Goal: Information Seeking & Learning: Learn about a topic

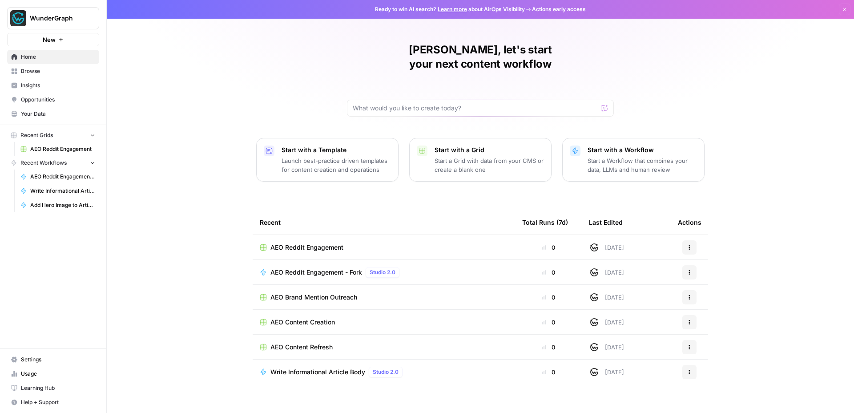
click at [36, 87] on span "Insights" at bounding box center [58, 85] width 74 height 8
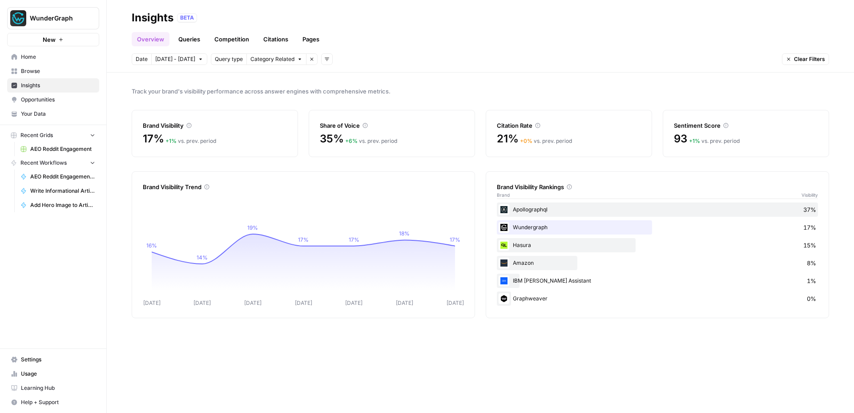
click at [44, 98] on span "Opportunities" at bounding box center [58, 100] width 74 height 8
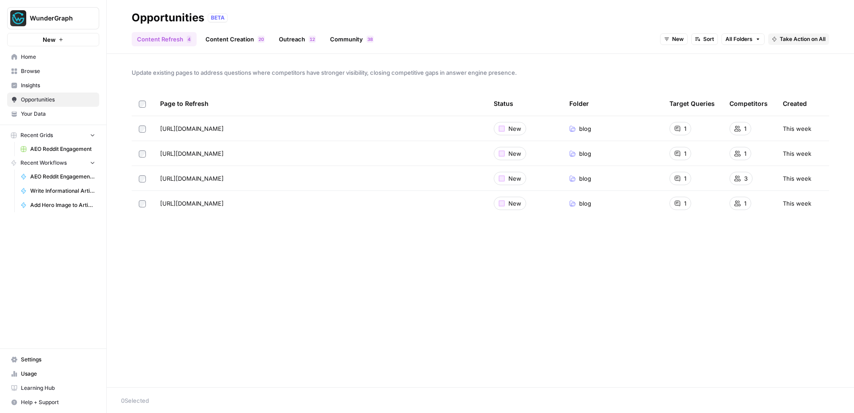
click at [44, 84] on span "Insights" at bounding box center [58, 85] width 74 height 8
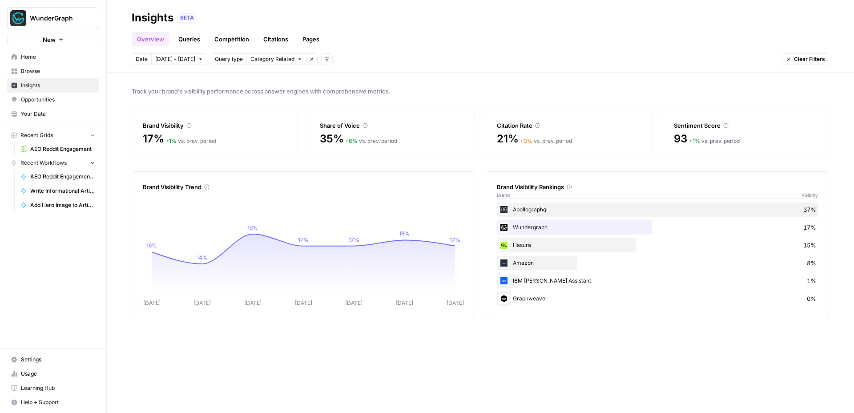
click at [193, 36] on link "Queries" at bounding box center [189, 39] width 32 height 14
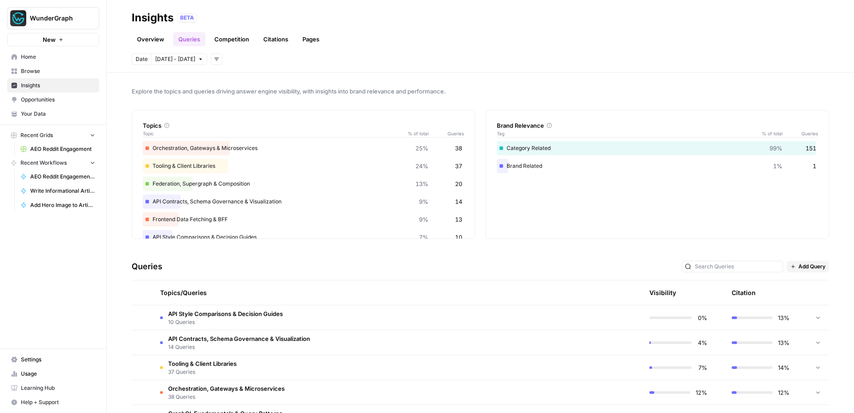
click at [241, 39] on link "Competition" at bounding box center [231, 39] width 45 height 14
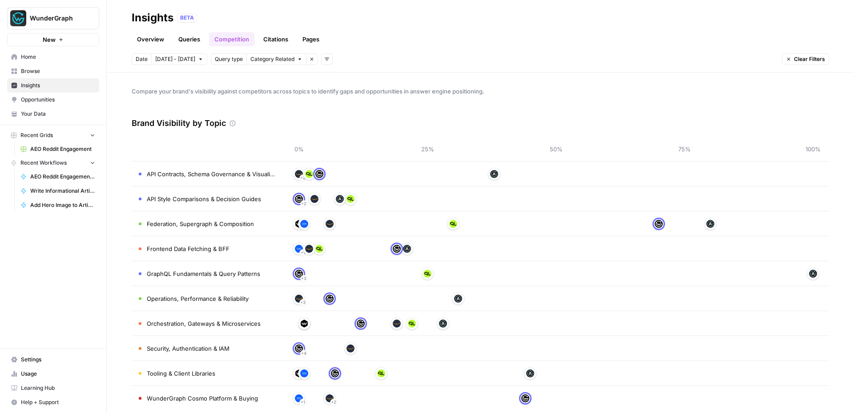
click at [278, 34] on link "Citations" at bounding box center [276, 39] width 36 height 14
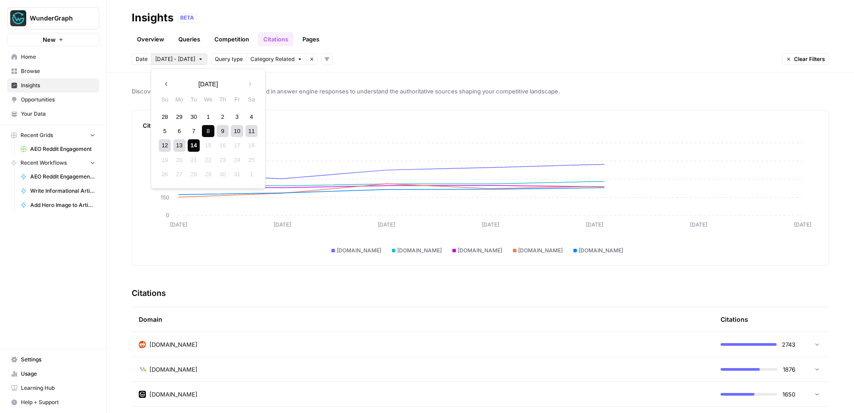
click at [191, 60] on button "[DATE] - [DATE]" at bounding box center [179, 59] width 56 height 12
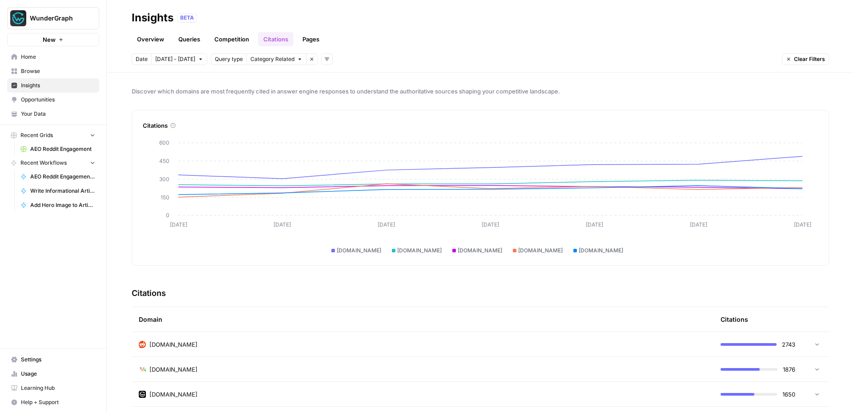
click at [159, 60] on span "[DATE] - [DATE]" at bounding box center [175, 59] width 40 height 8
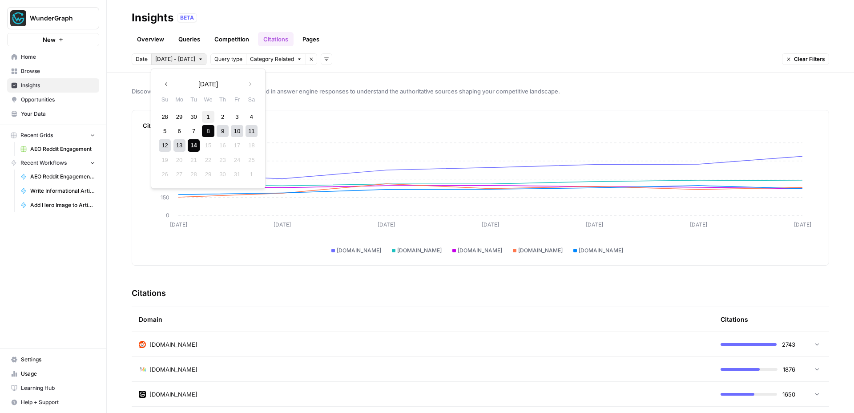
click at [205, 115] on div "1" at bounding box center [208, 117] width 12 height 12
click at [193, 141] on div "14" at bounding box center [194, 145] width 12 height 12
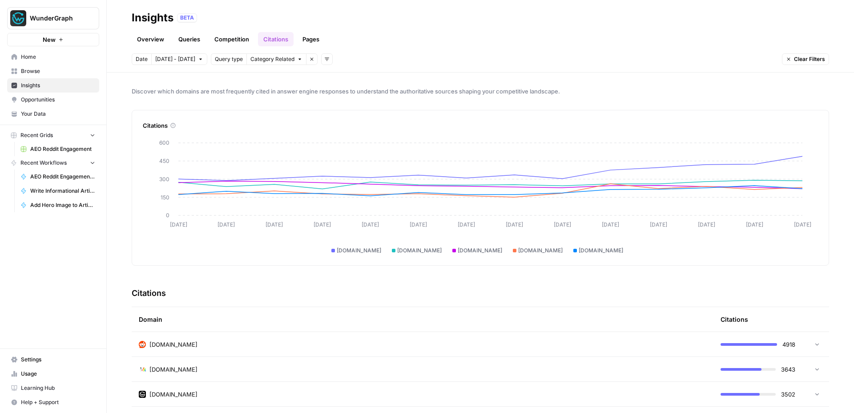
click at [177, 57] on span "[DATE] - [DATE]" at bounding box center [175, 59] width 40 height 8
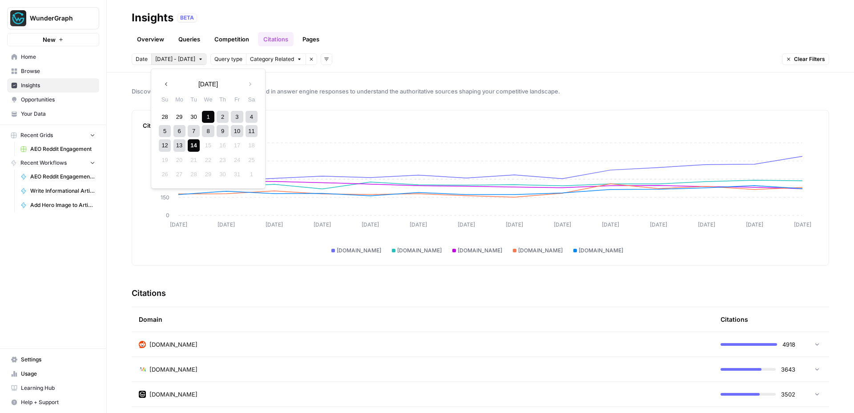
click at [170, 85] on button "Previous month" at bounding box center [166, 84] width 16 height 16
click at [210, 117] on div "3" at bounding box center [208, 117] width 12 height 12
click at [252, 87] on button "Next month" at bounding box center [250, 84] width 16 height 16
click at [197, 148] on div "14" at bounding box center [194, 145] width 12 height 12
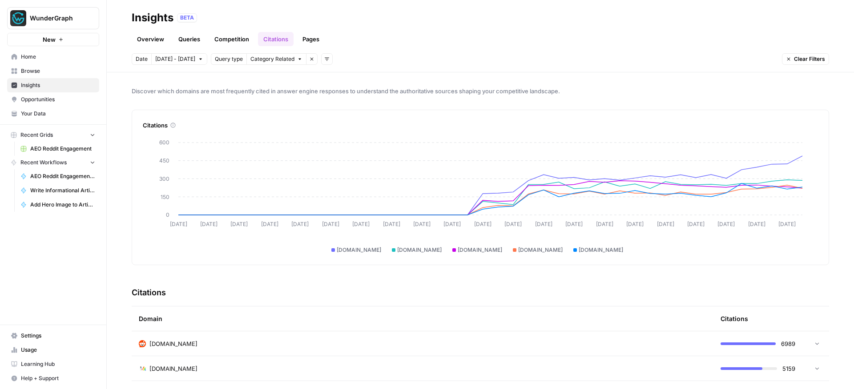
click at [177, 61] on span "[DATE] - [DATE]" at bounding box center [175, 59] width 40 height 8
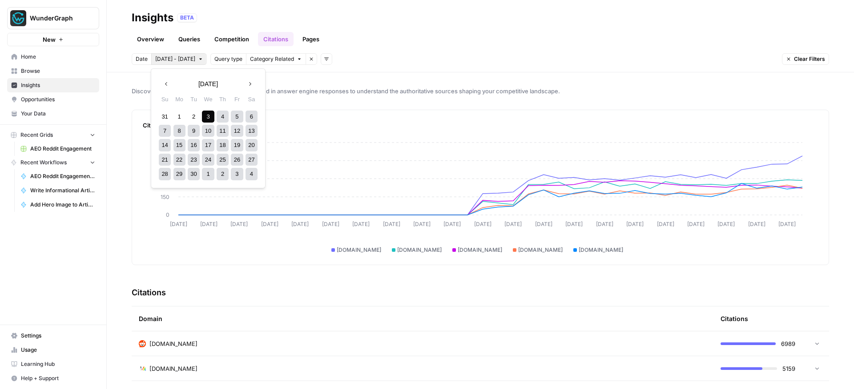
click at [253, 148] on div "20" at bounding box center [251, 145] width 12 height 12
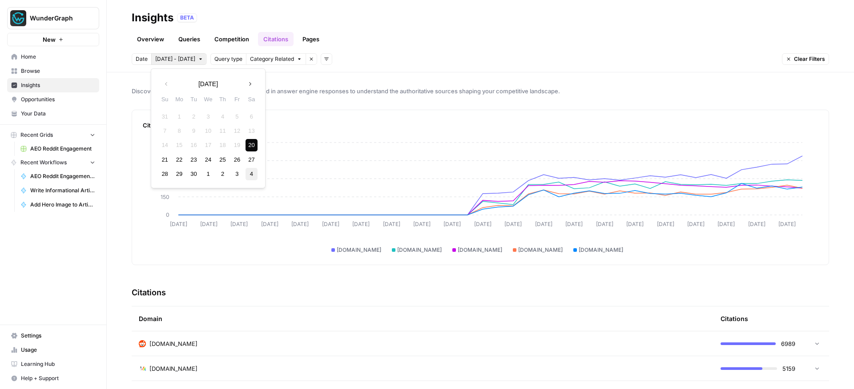
drag, startPoint x: 253, startPoint y: 151, endPoint x: 254, endPoint y: 174, distance: 23.1
click at [256, 180] on div "31 1 2 3 4 5 6 7 8 9 10 11 12 13 14 15 16 17 18 19 20 21 22 23 24 25 26 27 28 2…" at bounding box center [207, 145] width 101 height 72
click at [248, 87] on button "Next month" at bounding box center [250, 84] width 16 height 16
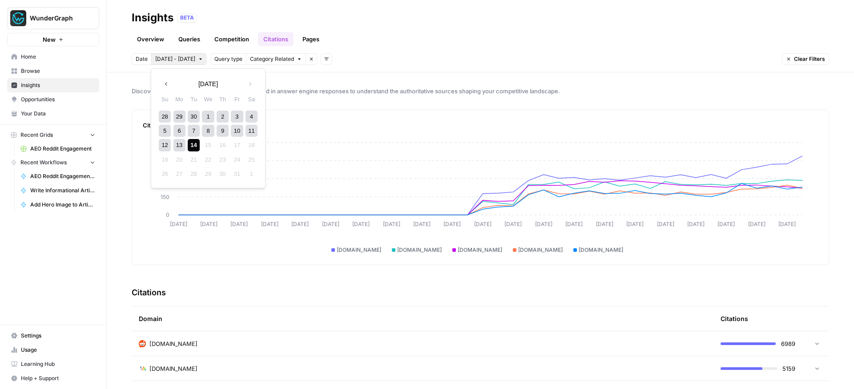
click at [190, 146] on div "14" at bounding box center [194, 145] width 12 height 12
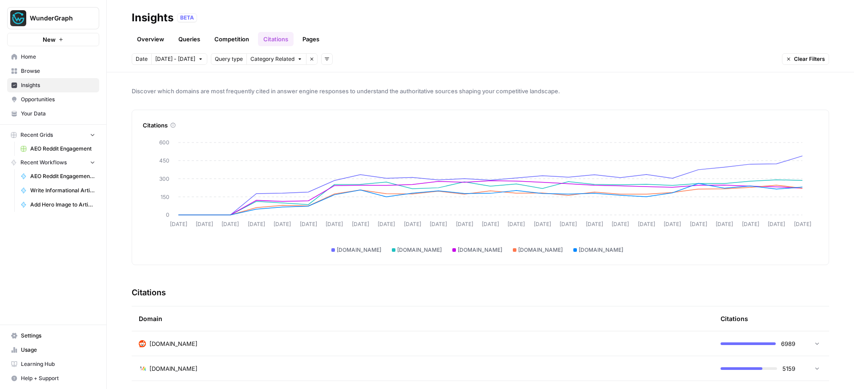
click at [218, 37] on link "Competition" at bounding box center [231, 39] width 45 height 14
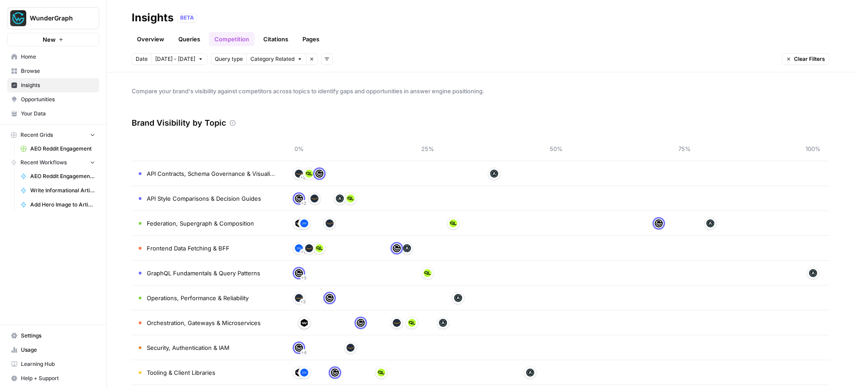
click at [194, 37] on link "Queries" at bounding box center [189, 39] width 32 height 14
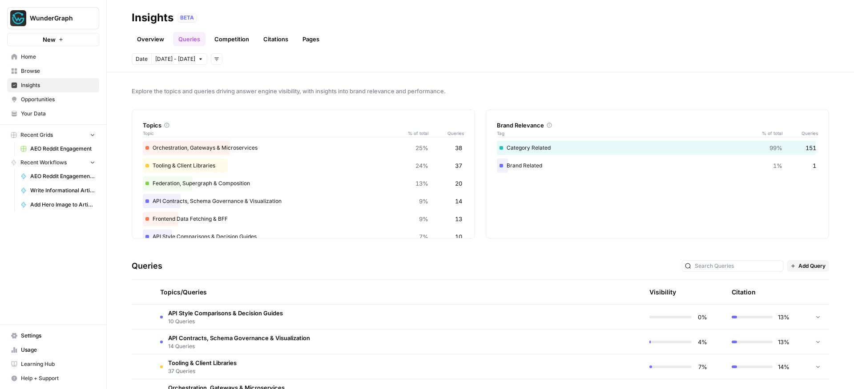
click at [157, 40] on link "Overview" at bounding box center [151, 39] width 38 height 14
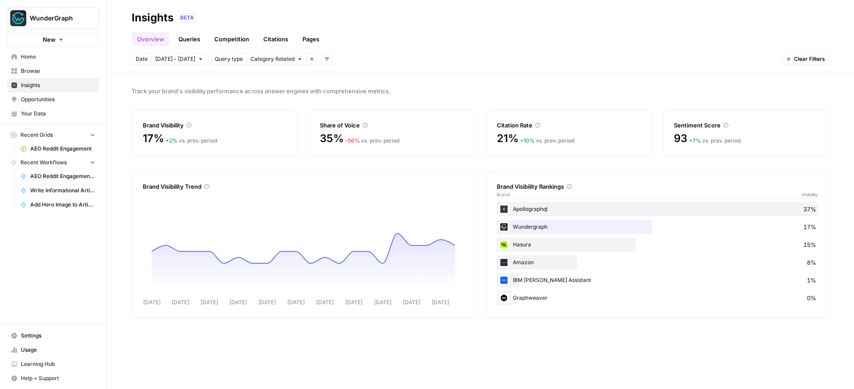
click at [48, 98] on span "Opportunities" at bounding box center [58, 100] width 74 height 8
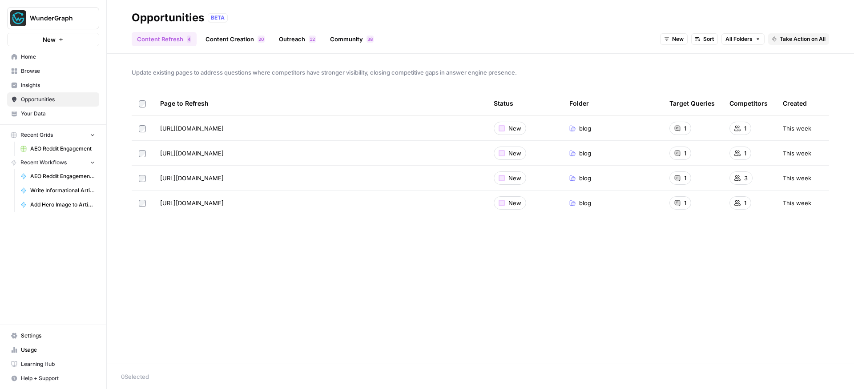
click at [37, 107] on link "Your Data" at bounding box center [53, 114] width 92 height 14
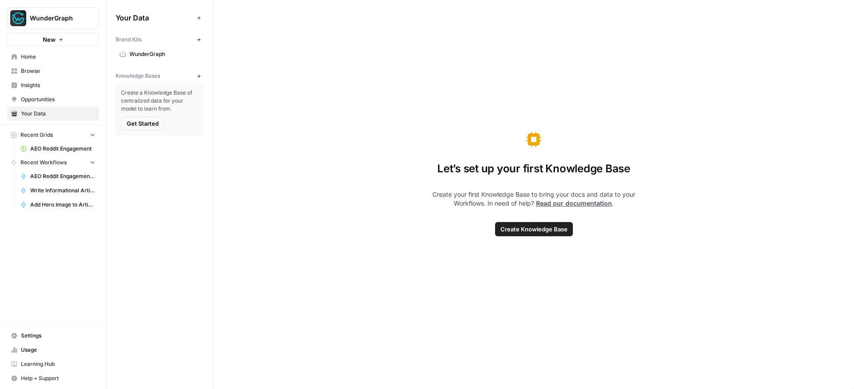
click at [40, 84] on span "Insights" at bounding box center [58, 85] width 74 height 8
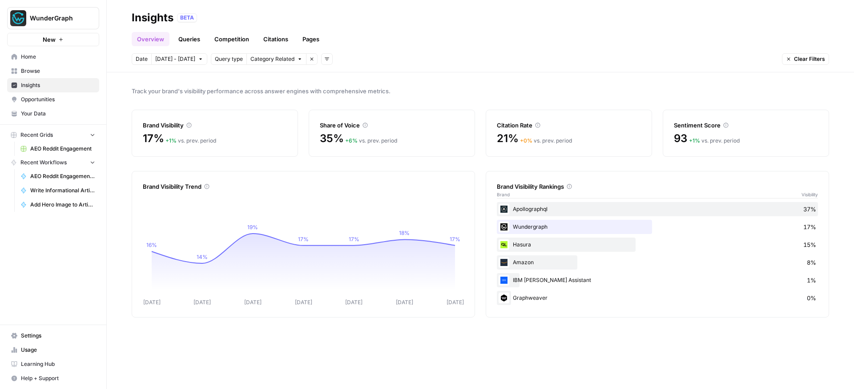
click at [310, 39] on link "Pages" at bounding box center [311, 39] width 28 height 14
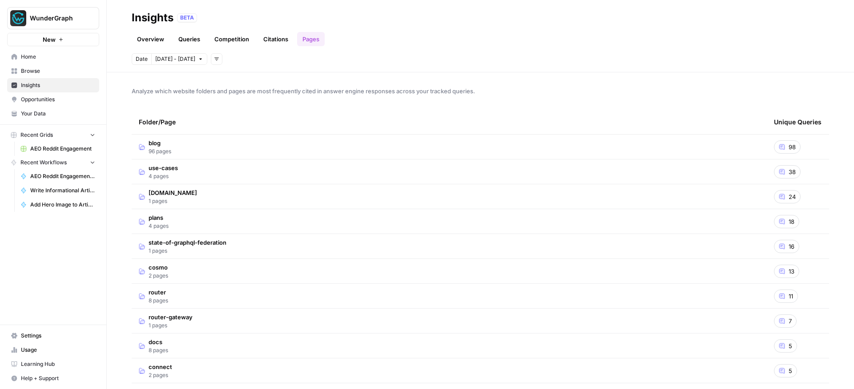
click at [164, 40] on link "Overview" at bounding box center [151, 39] width 38 height 14
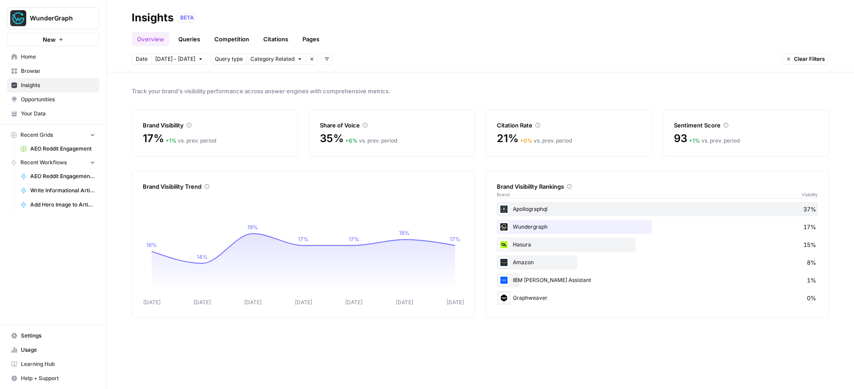
click at [176, 36] on link "Queries" at bounding box center [189, 39] width 32 height 14
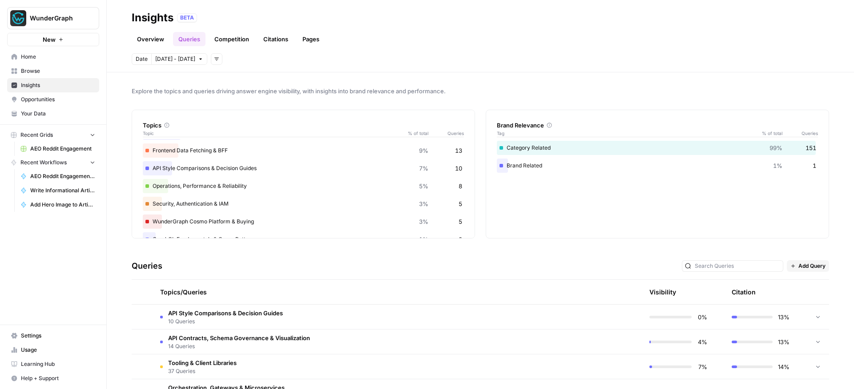
scroll to position [88, 0]
click at [243, 312] on span "API Style Comparisons & Decision Guides" at bounding box center [225, 313] width 115 height 9
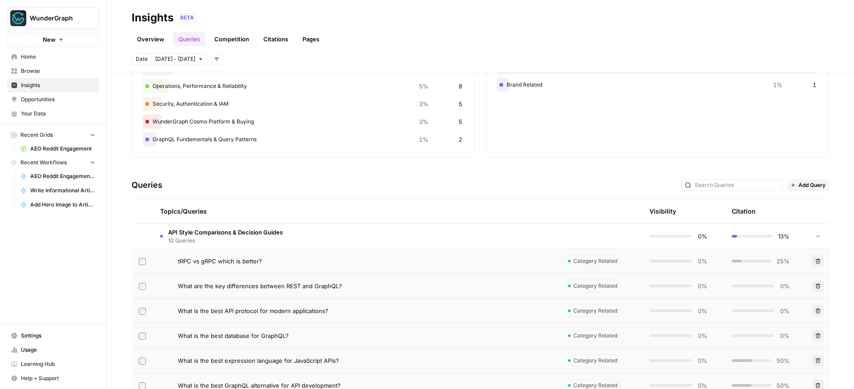
scroll to position [162, 0]
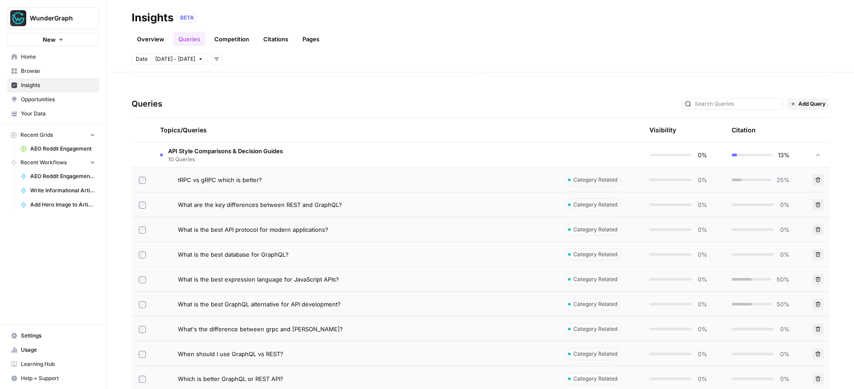
click at [248, 180] on span "tRPC vs gRPC which is better?" at bounding box center [220, 180] width 84 height 9
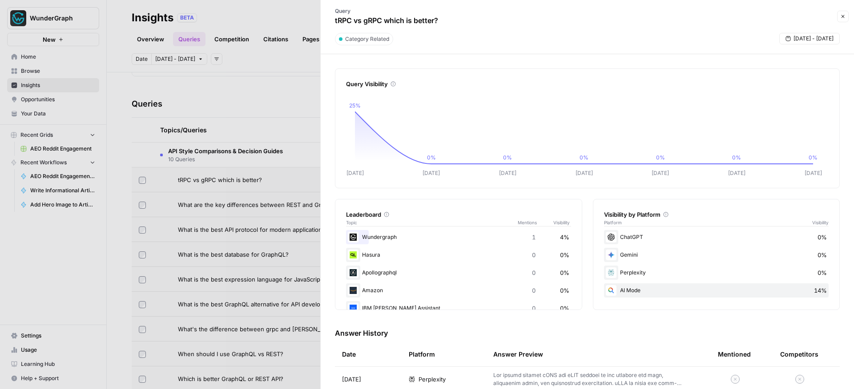
click at [209, 120] on div at bounding box center [427, 194] width 854 height 389
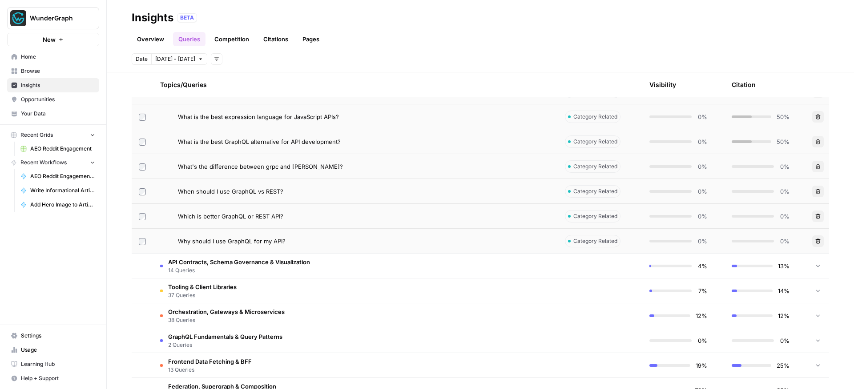
scroll to position [428, 0]
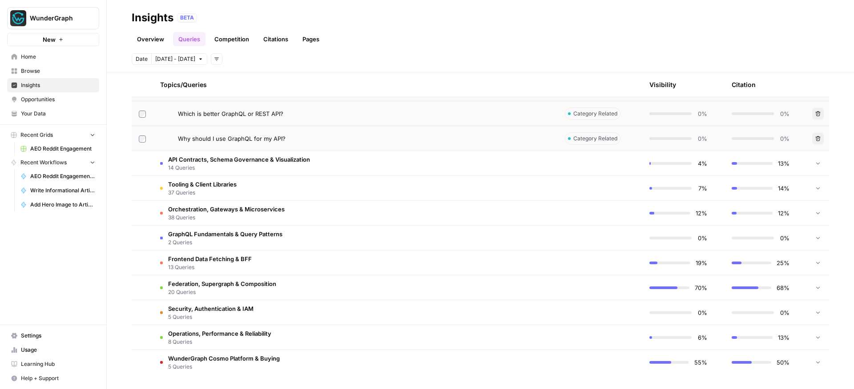
click at [234, 185] on span "Tooling & Client Libraries" at bounding box center [202, 184] width 68 height 9
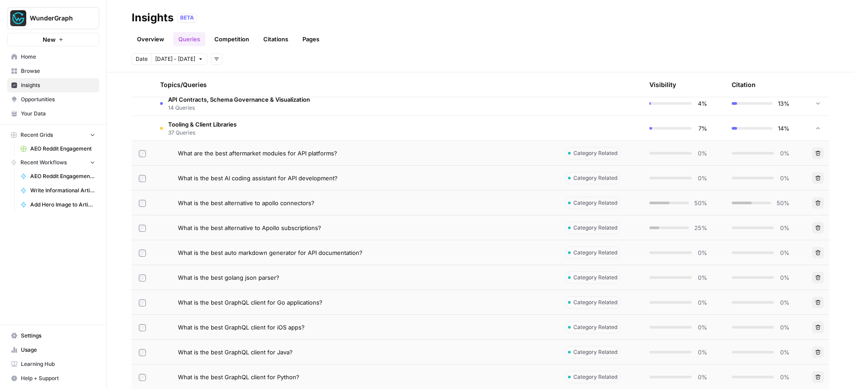
scroll to position [490, 0]
click at [262, 227] on span "What is the best alternative to Apollo subscriptions?" at bounding box center [249, 225] width 143 height 9
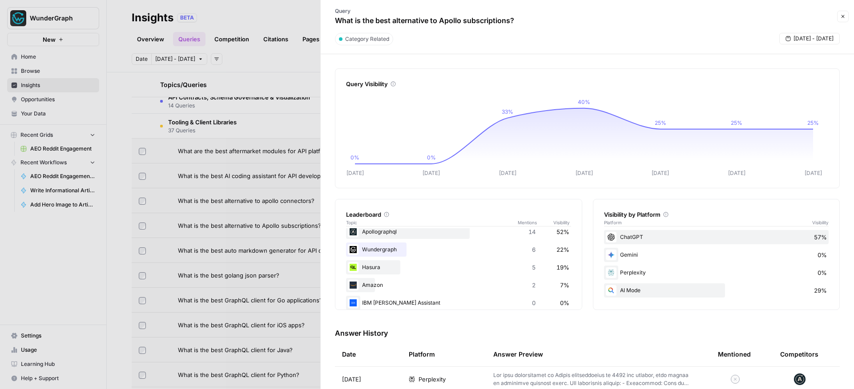
click at [110, 285] on div at bounding box center [427, 194] width 854 height 389
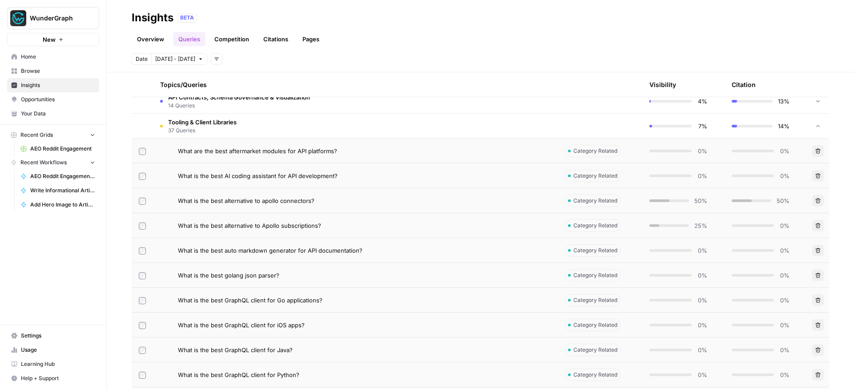
scroll to position [297, 0]
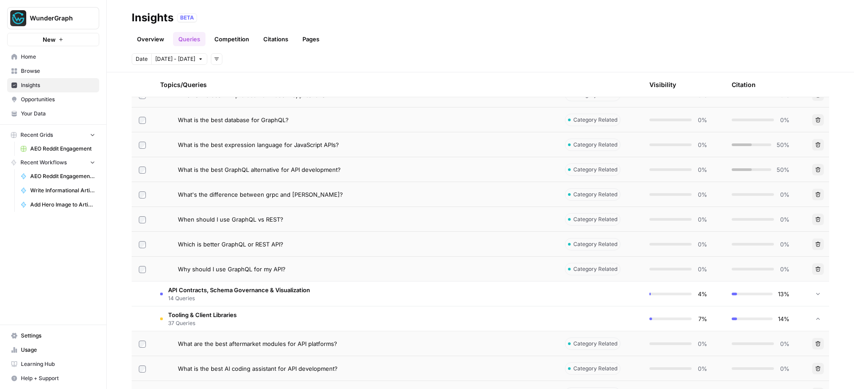
click at [217, 317] on span "Tooling & Client Libraries" at bounding box center [202, 315] width 68 height 9
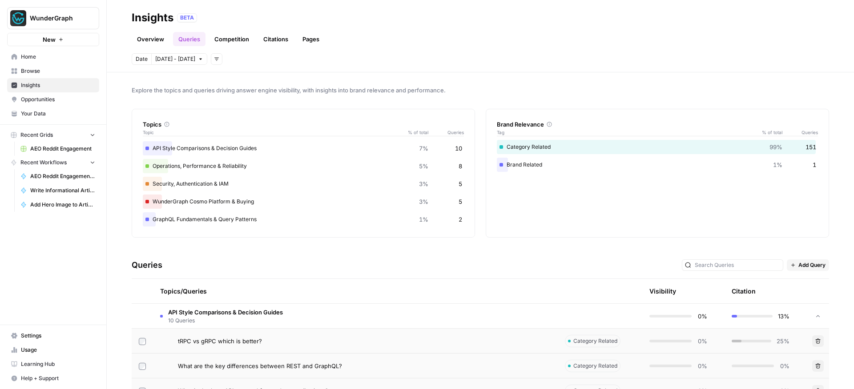
scroll to position [0, 0]
click at [217, 319] on span "10 Queries" at bounding box center [225, 322] width 115 height 8
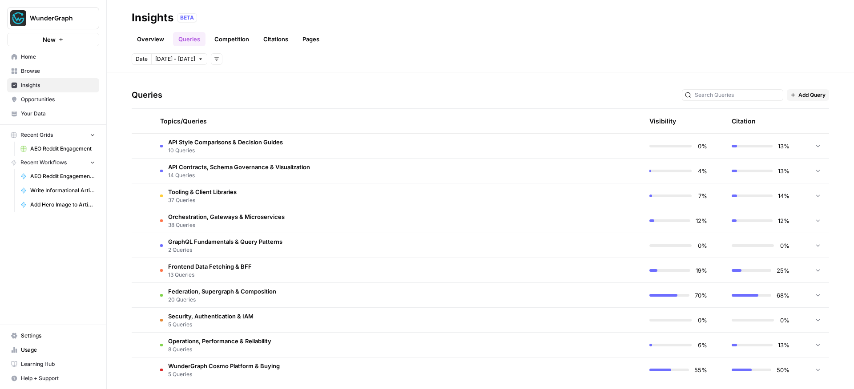
scroll to position [179, 0]
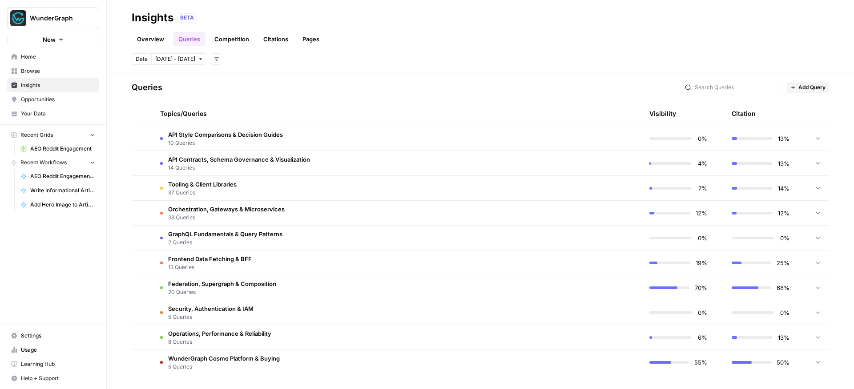
click at [264, 361] on span "WunderGraph Cosmo Platform & Buying" at bounding box center [224, 358] width 112 height 9
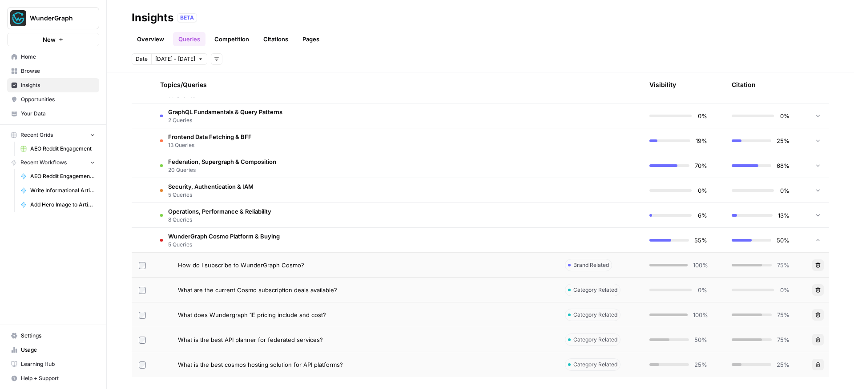
scroll to position [303, 0]
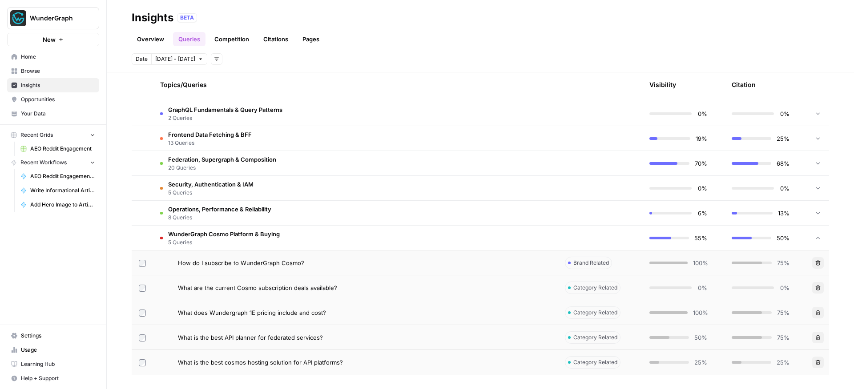
click at [366, 289] on div "What are the current Cosmo subscription deals available?" at bounding box center [364, 288] width 373 height 9
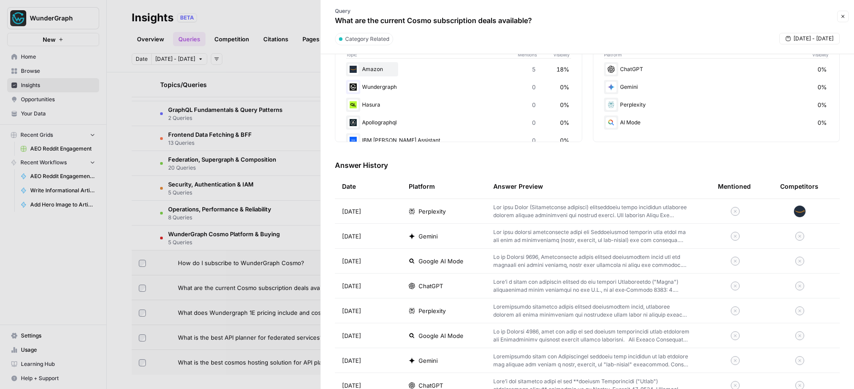
scroll to position [169, 0]
click at [115, 263] on div at bounding box center [427, 194] width 854 height 389
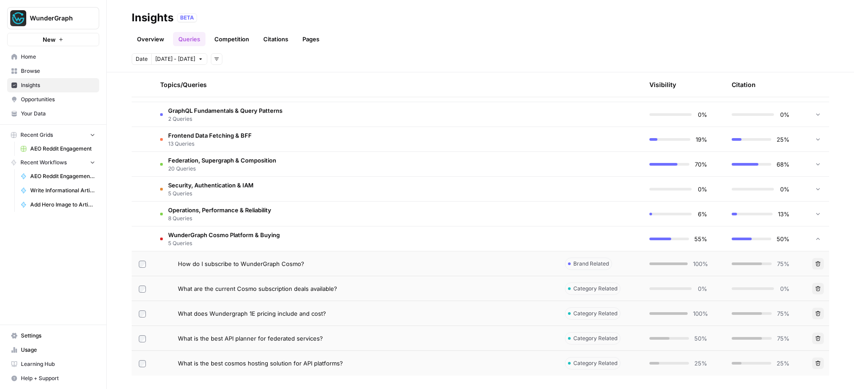
scroll to position [303, 0]
click at [210, 236] on span "WunderGraph Cosmo Platform & Buying" at bounding box center [224, 234] width 112 height 9
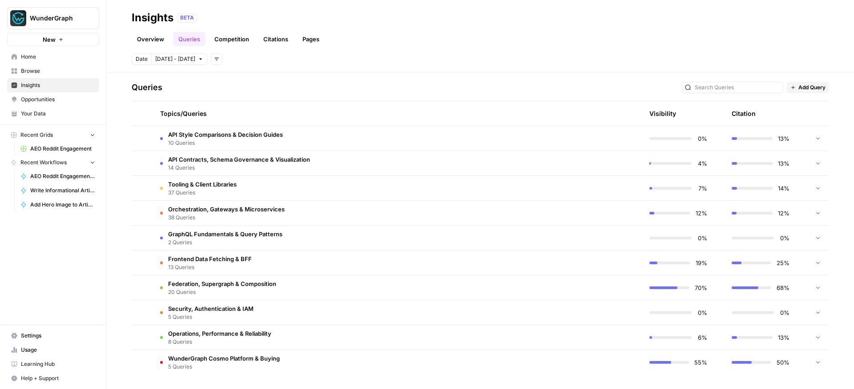
scroll to position [168, 0]
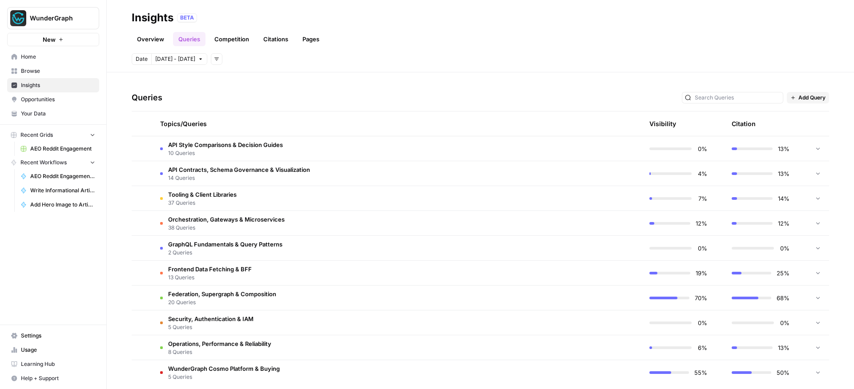
click at [30, 353] on span "Usage" at bounding box center [58, 350] width 74 height 8
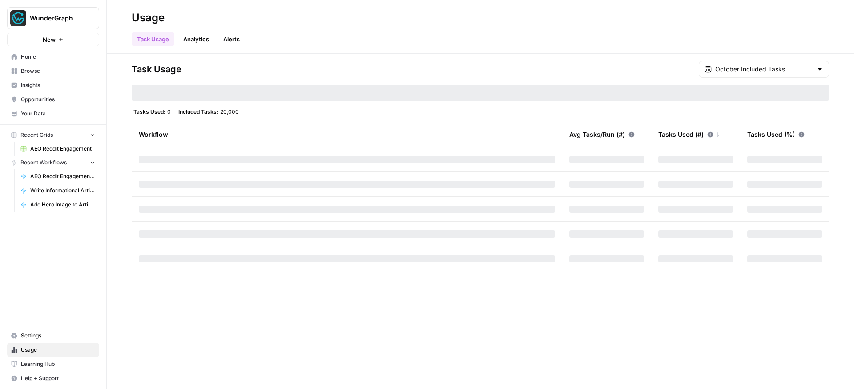
click at [198, 40] on link "Analytics" at bounding box center [196, 39] width 36 height 14
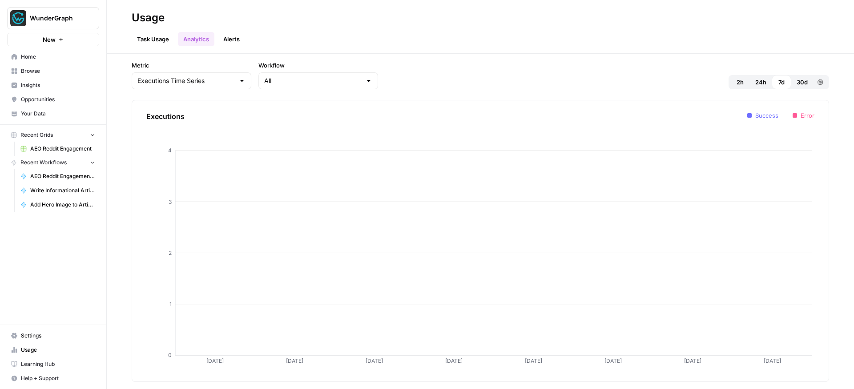
click at [46, 100] on span "Opportunities" at bounding box center [58, 100] width 74 height 8
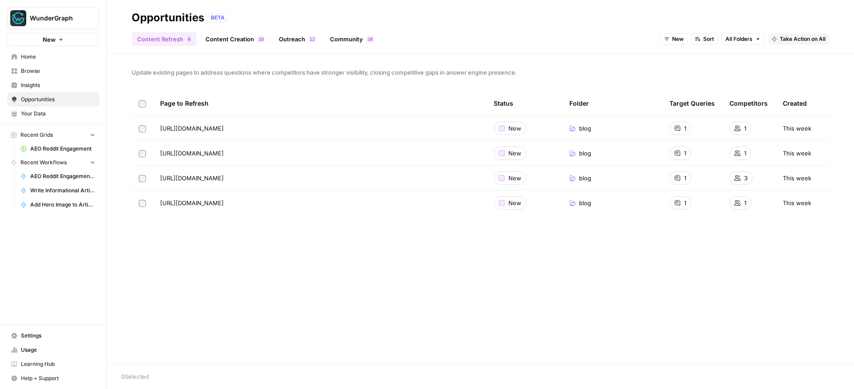
click at [228, 41] on link "Content Creation 0 2" at bounding box center [235, 39] width 70 height 14
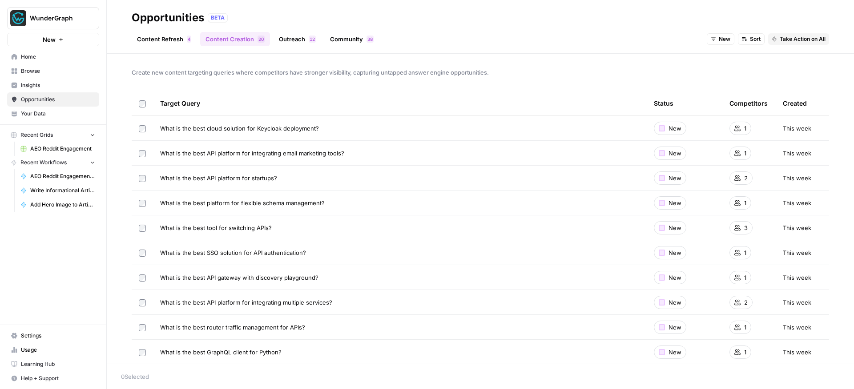
click at [298, 43] on link "Outreach 2 1" at bounding box center [297, 39] width 48 height 14
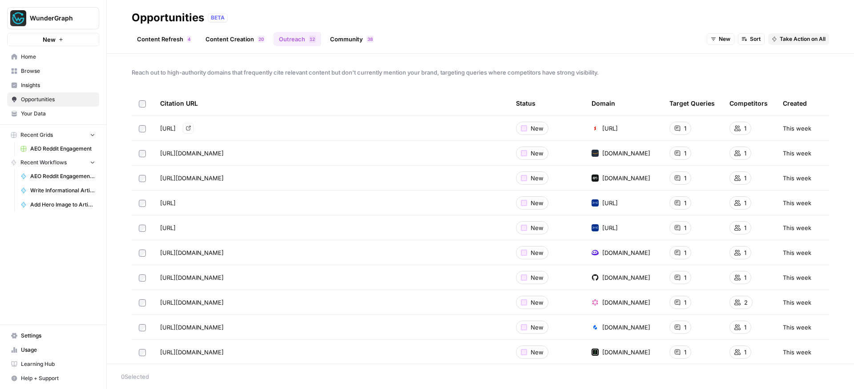
click at [191, 128] on icon "Go to page https://api7.ai/top-11-api-gateways-platforms-compared" at bounding box center [188, 128] width 5 height 5
click at [45, 117] on span "Your Data" at bounding box center [58, 114] width 74 height 8
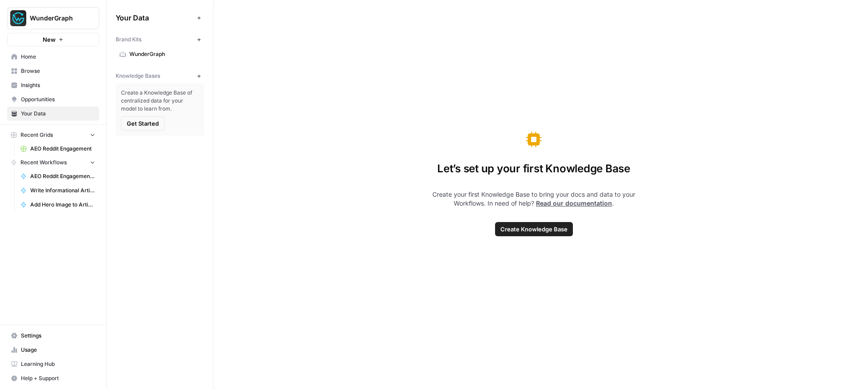
click at [43, 96] on span "Opportunities" at bounding box center [58, 100] width 74 height 8
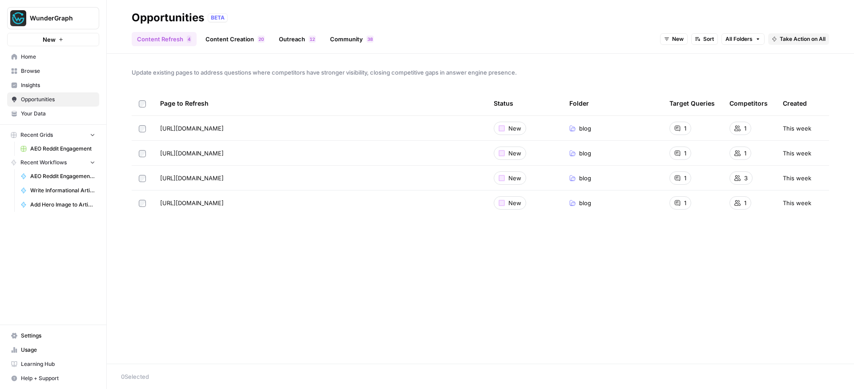
click at [44, 113] on span "Your Data" at bounding box center [58, 114] width 74 height 8
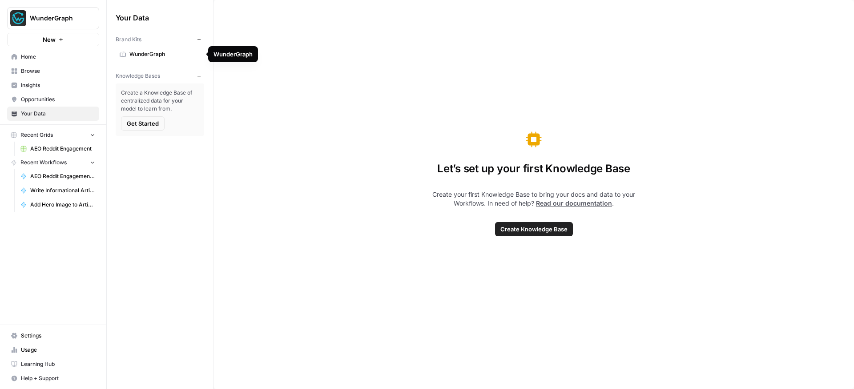
click at [140, 59] on link "WunderGraph" at bounding box center [160, 54] width 88 height 14
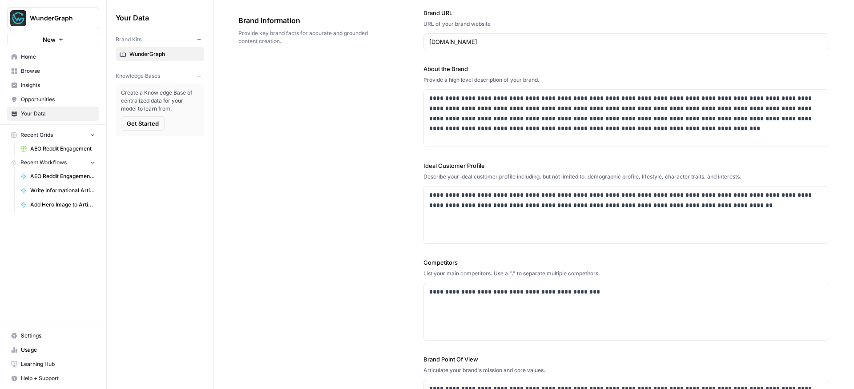
scroll to position [48, 0]
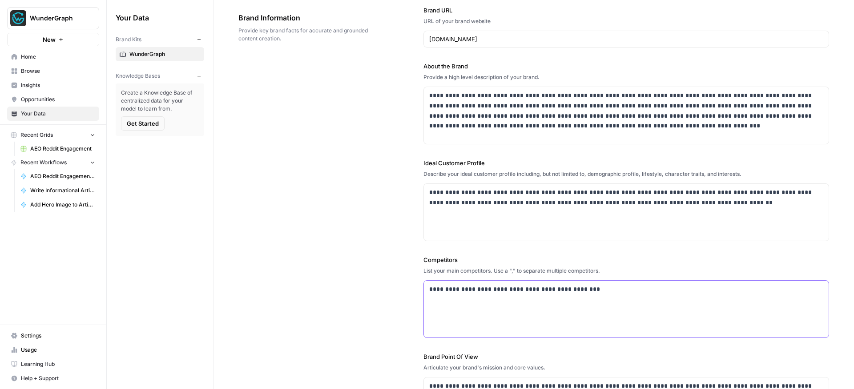
click at [670, 289] on p "**********" at bounding box center [623, 290] width 389 height 10
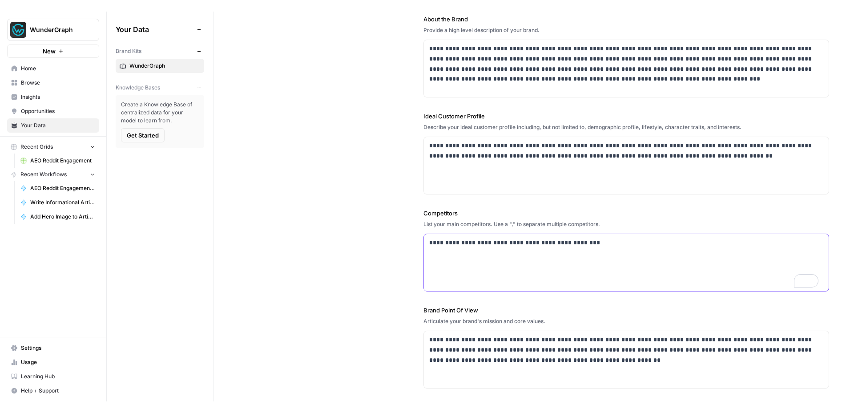
scroll to position [0, 0]
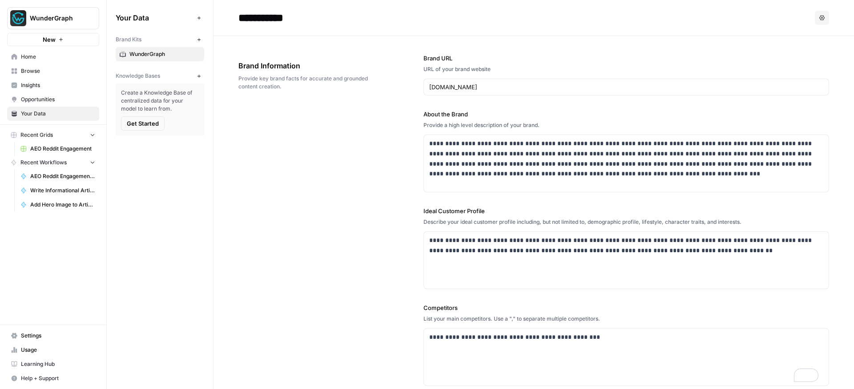
click at [37, 87] on span "Insights" at bounding box center [58, 85] width 74 height 8
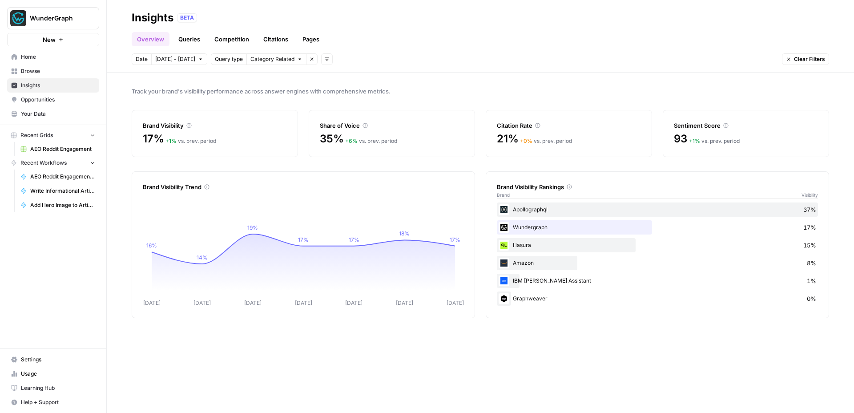
click at [224, 39] on link "Competition" at bounding box center [231, 39] width 45 height 14
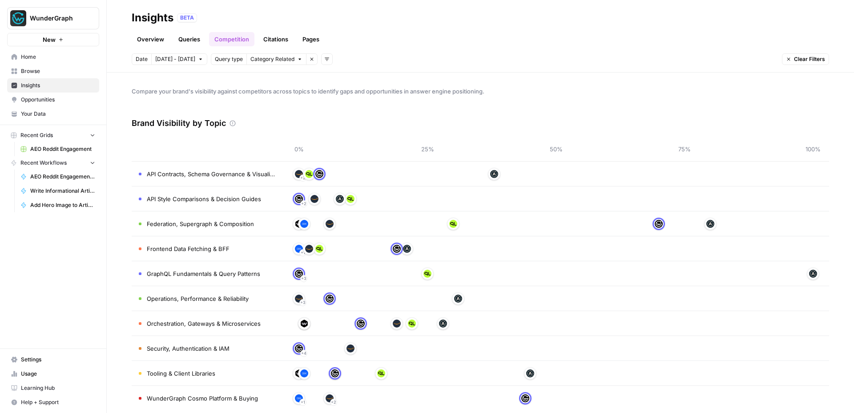
click at [272, 37] on link "Citations" at bounding box center [276, 39] width 36 height 14
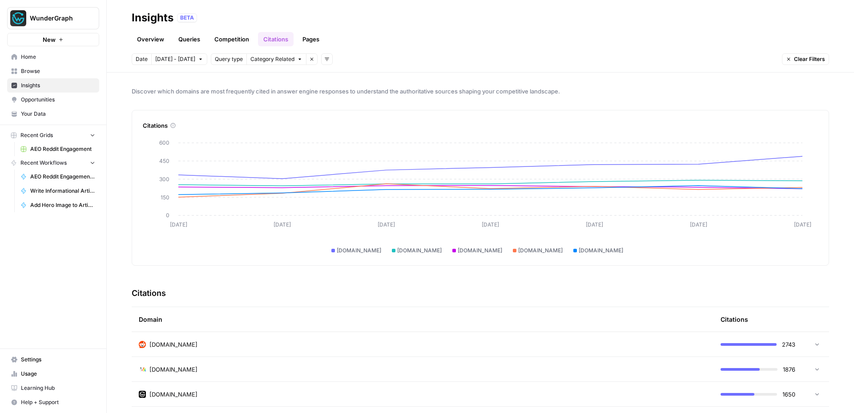
click at [308, 38] on link "Pages" at bounding box center [311, 39] width 28 height 14
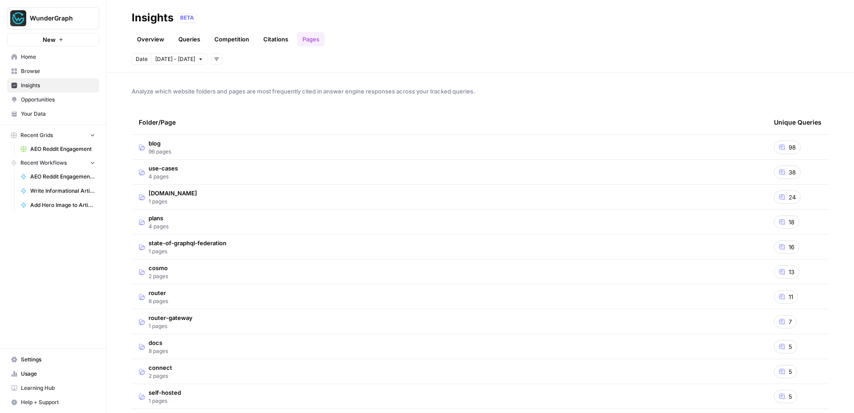
click at [278, 44] on link "Citations" at bounding box center [276, 39] width 36 height 14
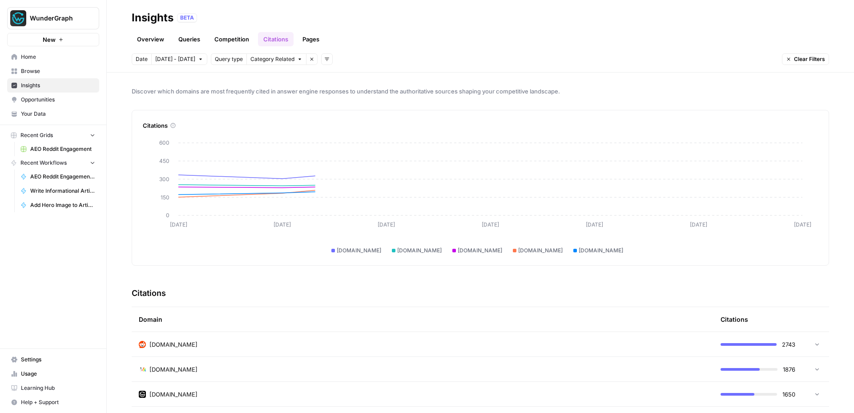
click at [225, 42] on link "Competition" at bounding box center [231, 39] width 45 height 14
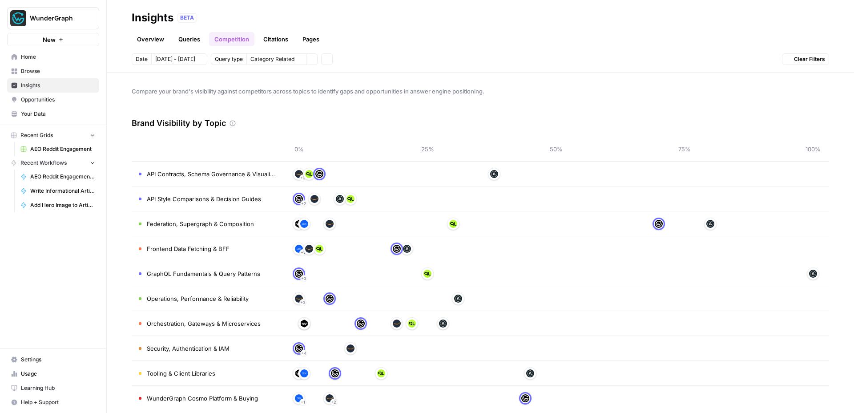
click at [159, 43] on link "Overview" at bounding box center [151, 39] width 38 height 14
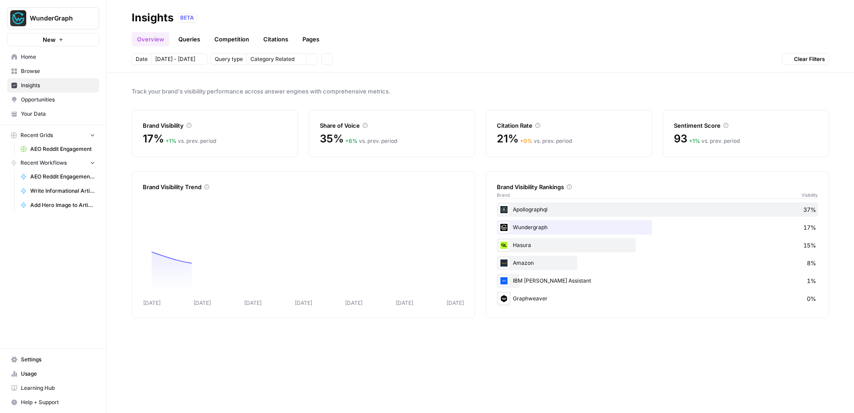
click at [203, 40] on link "Queries" at bounding box center [189, 39] width 32 height 14
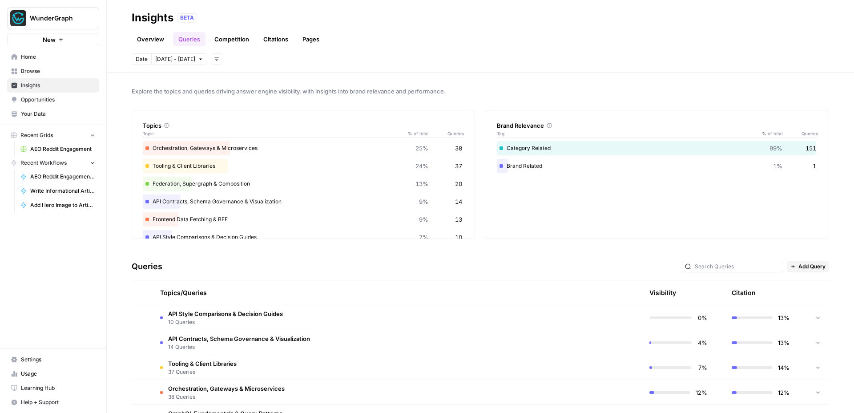
click at [28, 103] on span "Opportunities" at bounding box center [58, 100] width 74 height 8
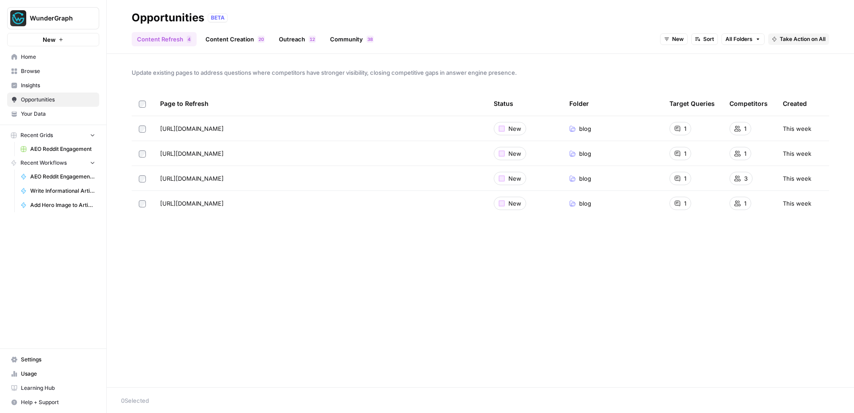
click at [301, 39] on link "Outreach 2 1" at bounding box center [297, 39] width 48 height 14
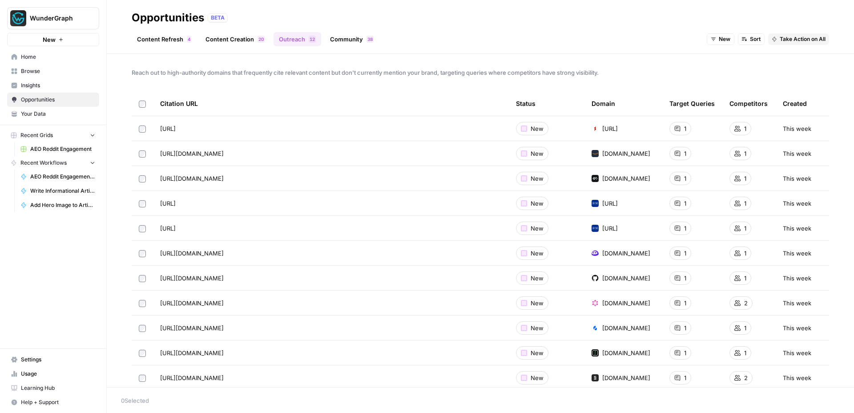
click at [350, 36] on link "Community 8 3" at bounding box center [352, 39] width 54 height 14
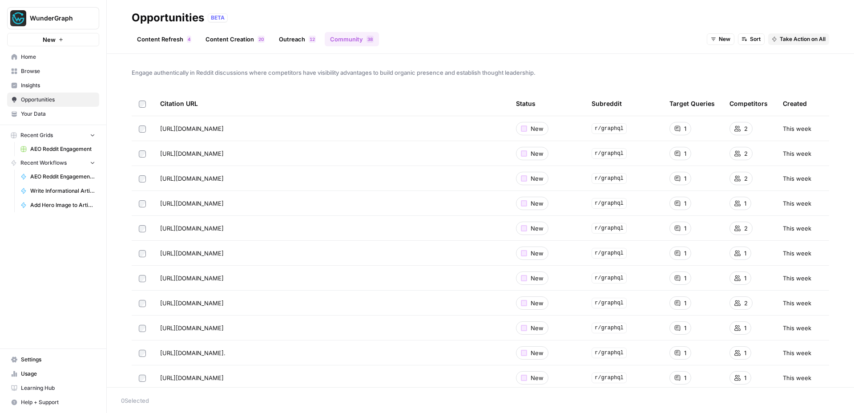
click at [299, 41] on link "Outreach 2 1" at bounding box center [297, 39] width 48 height 14
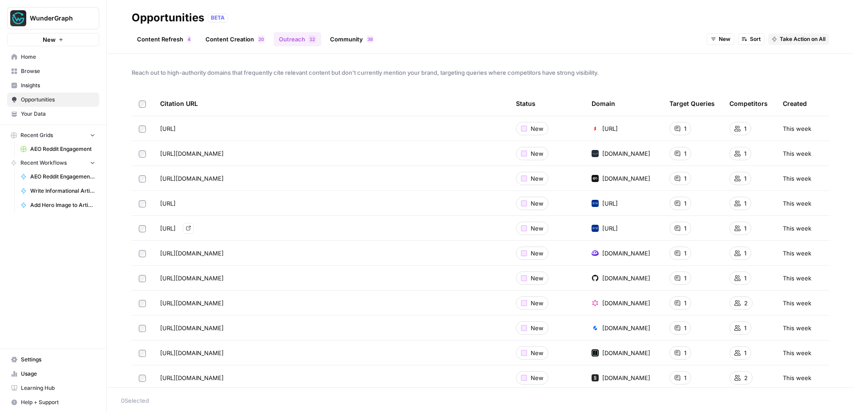
click at [176, 226] on span "[URL]" at bounding box center [168, 228] width 16 height 9
click at [152, 26] on div "Content Refresh 4 Content Creation 0 2 Outreach 2 1 Community 8 3 New Sort Take…" at bounding box center [480, 35] width 697 height 21
click at [159, 39] on link "Content Refresh 4" at bounding box center [164, 39] width 65 height 14
